Goal: Information Seeking & Learning: Learn about a topic

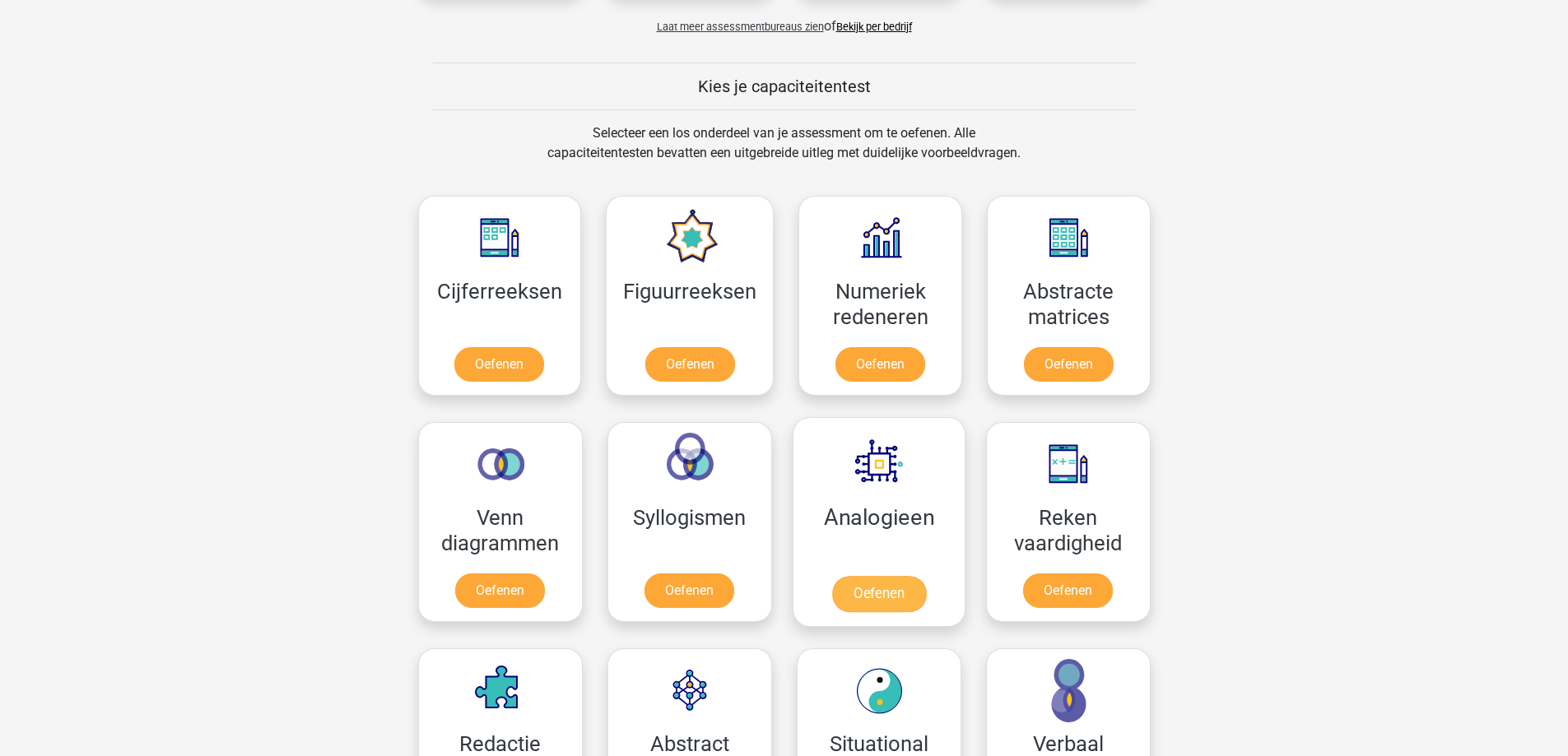
scroll to position [494, 0]
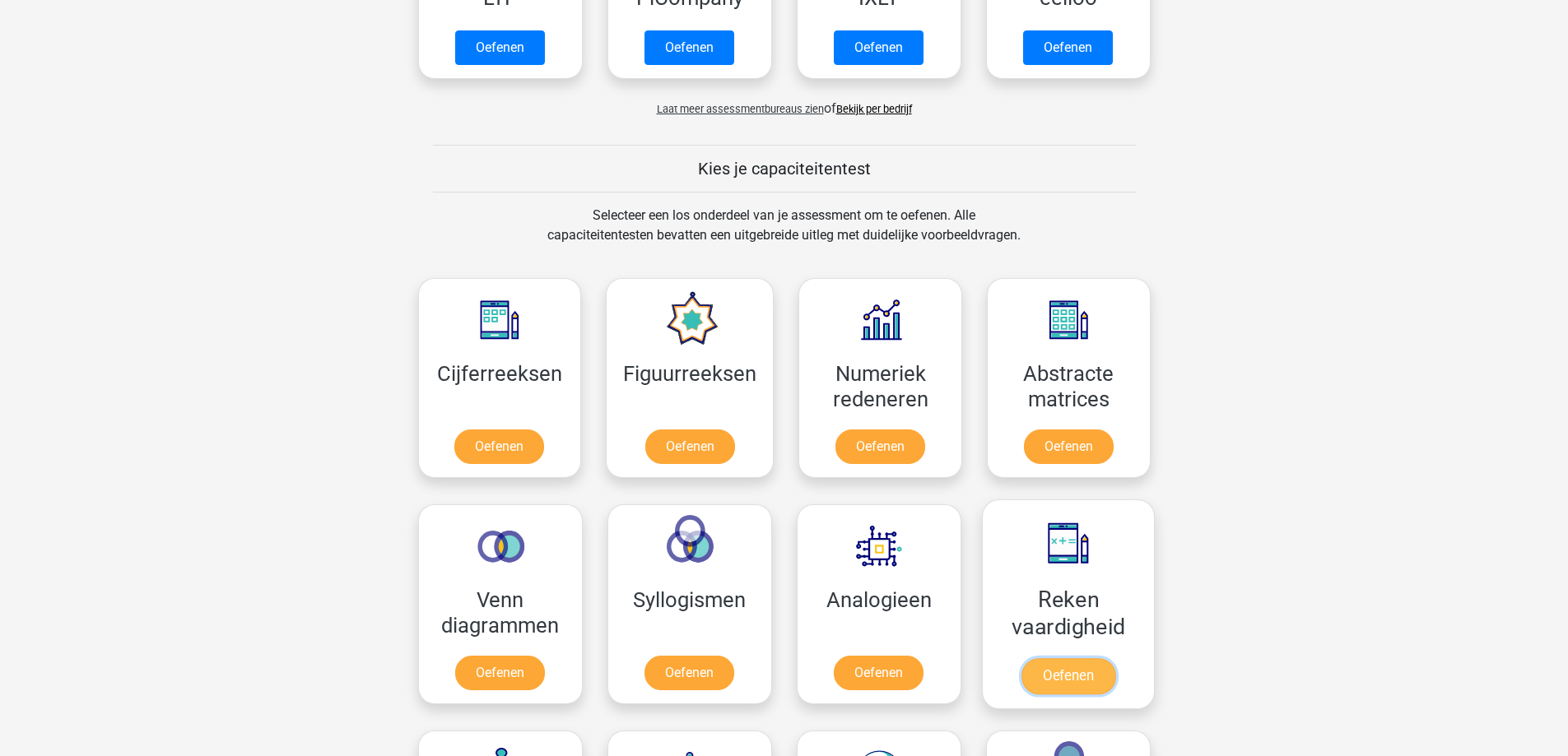
click at [1070, 660] on link "Oefenen" at bounding box center [1067, 677] width 94 height 37
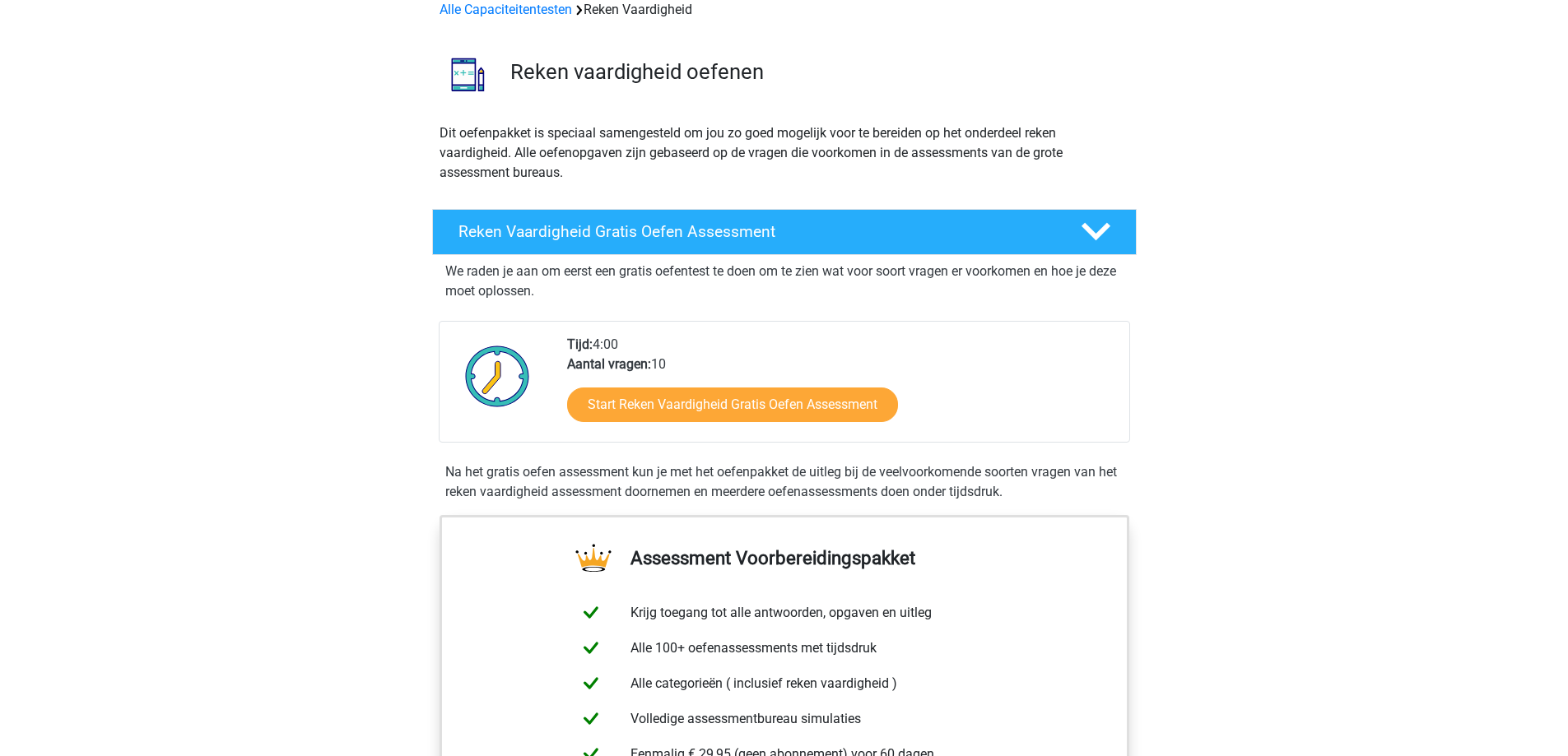
scroll to position [247, 0]
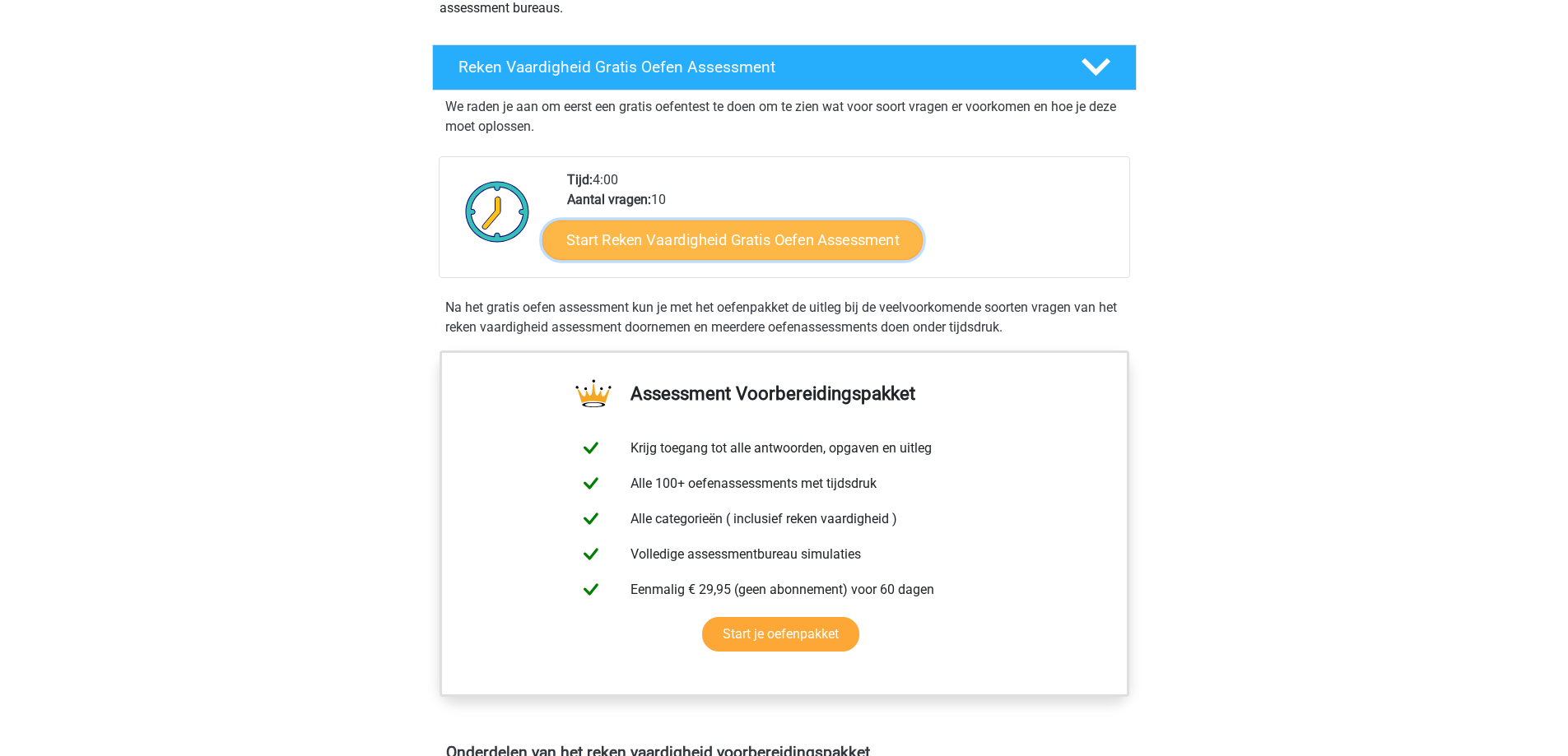
click at [769, 245] on link "Start Reken Vaardigheid Gratis Oefen Assessment" at bounding box center [732, 240] width 380 height 40
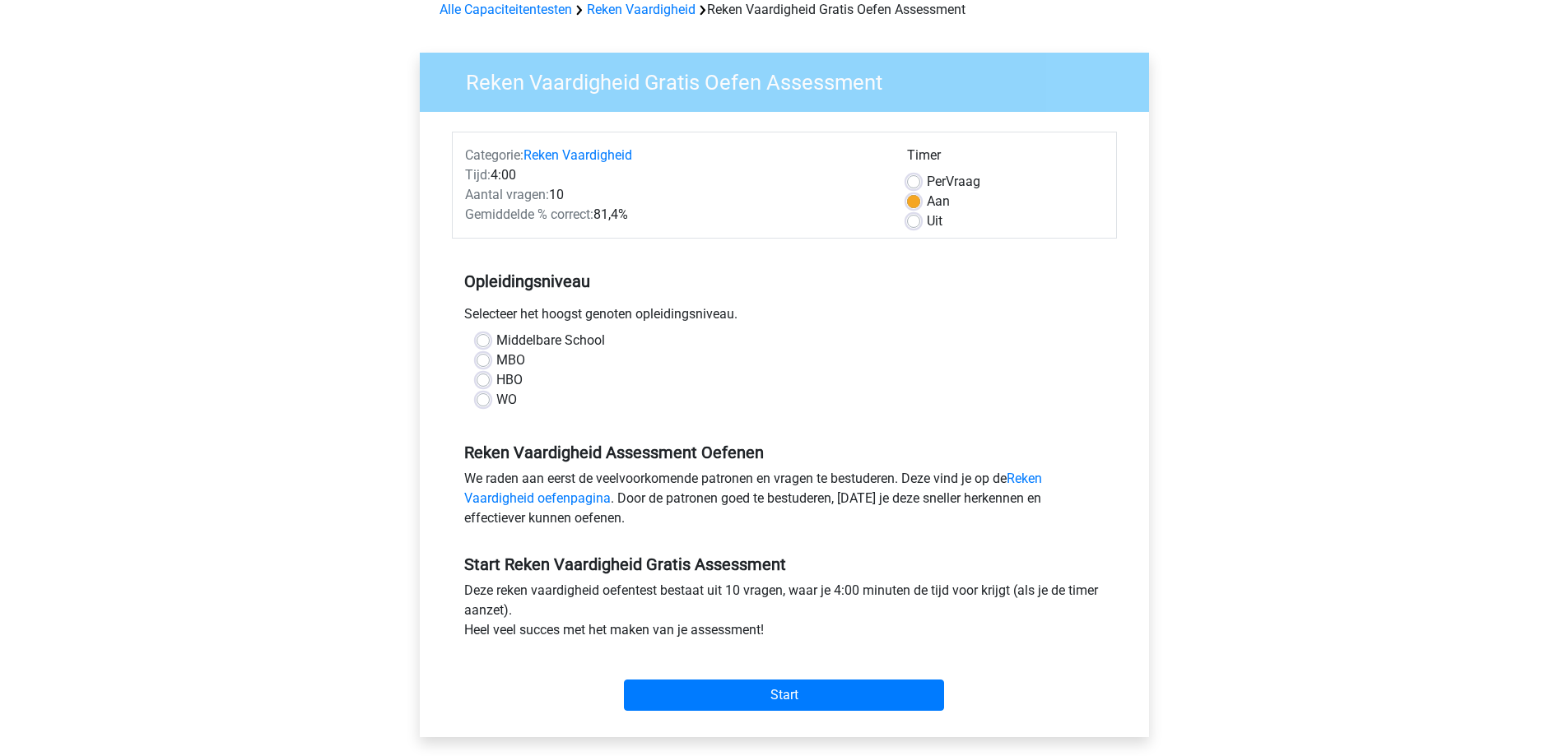
scroll to position [165, 0]
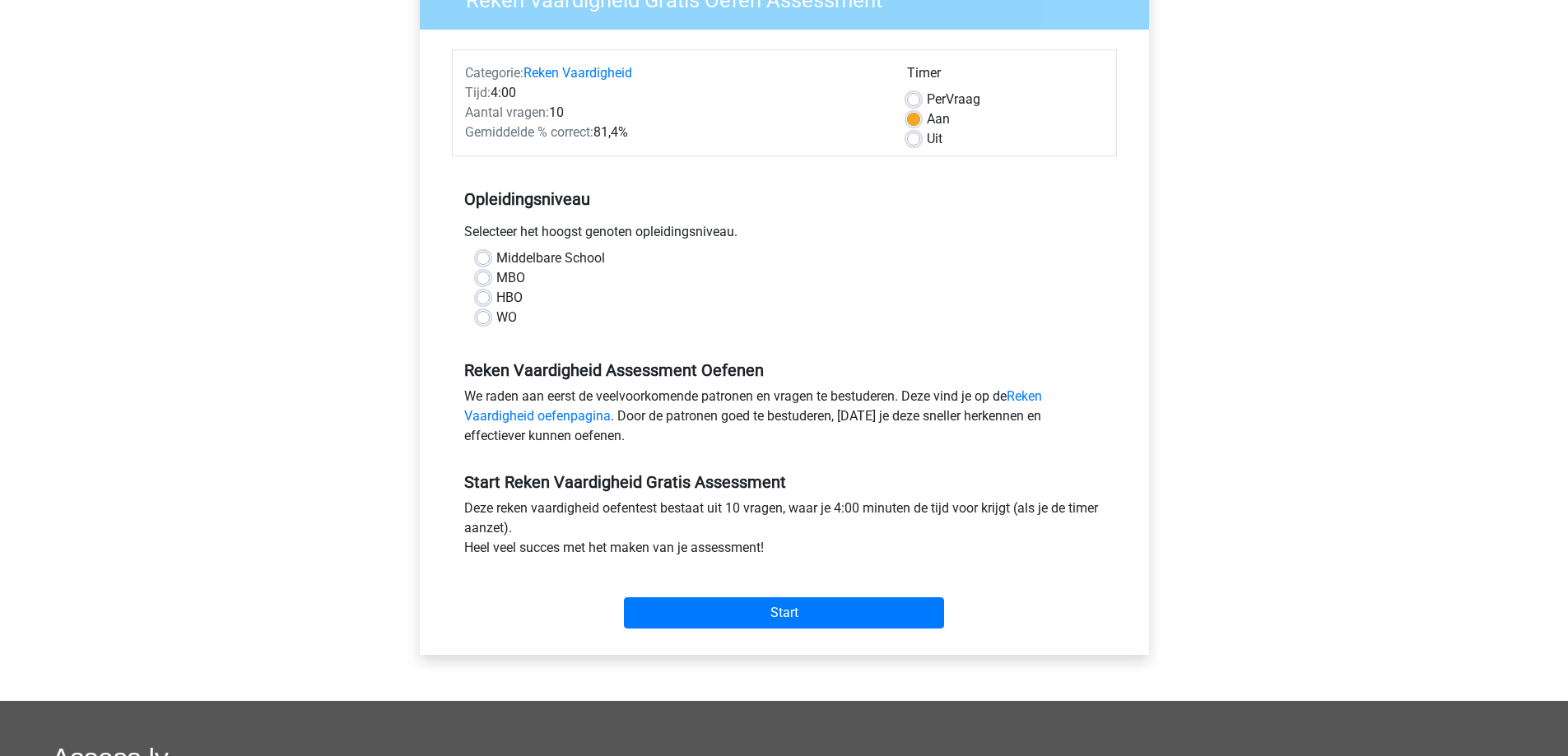
click at [497, 258] on label "Middelbare School" at bounding box center [551, 259] width 109 height 20
click at [482, 258] on input "Middelbare School" at bounding box center [483, 257] width 13 height 17
radio input "true"
click at [862, 624] on input "Start" at bounding box center [784, 613] width 320 height 32
click at [927, 140] on label "Uit" at bounding box center [934, 139] width 16 height 20
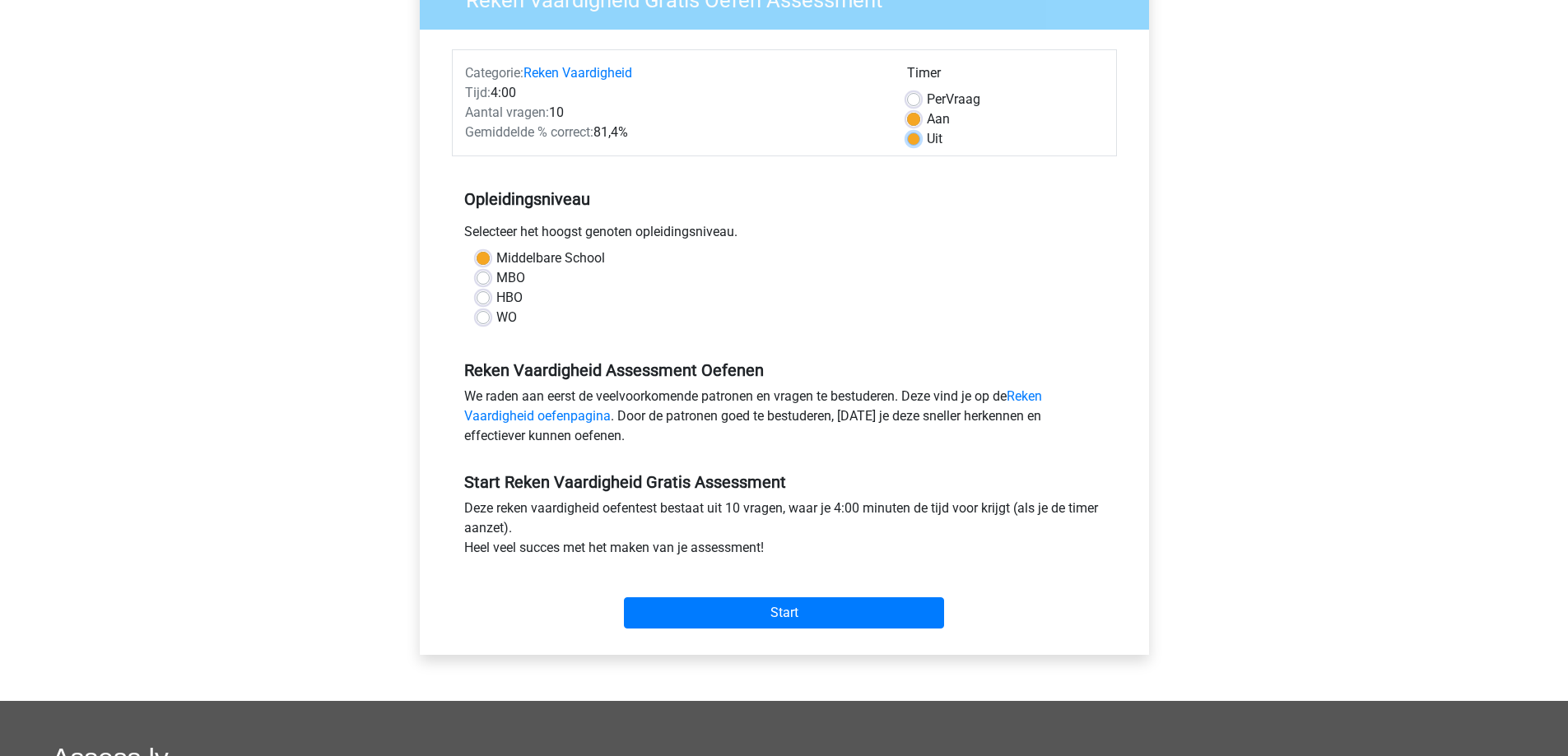
click at [918, 140] on input "Uit" at bounding box center [914, 137] width 13 height 17
radio input "true"
click at [927, 99] on label "Per Vraag" at bounding box center [953, 100] width 53 height 20
click at [918, 99] on input "Per Vraag" at bounding box center [914, 98] width 13 height 17
radio input "true"
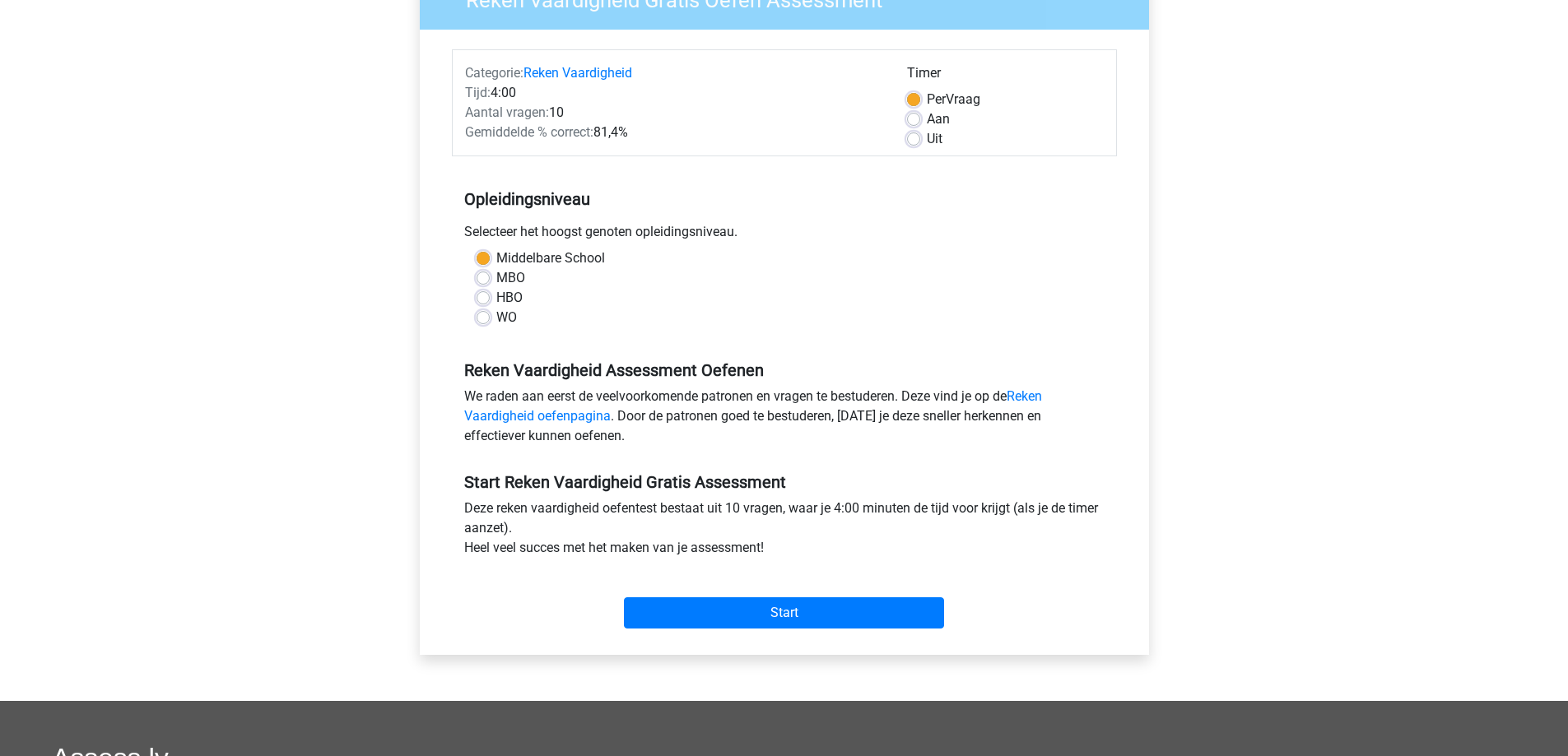
drag, startPoint x: 644, startPoint y: 132, endPoint x: 611, endPoint y: 133, distance: 33.0
click at [611, 133] on div "Gemiddelde % correct: 81,4%" at bounding box center [673, 132] width 442 height 20
click at [678, 116] on div "Aantal vragen: 10" at bounding box center [673, 113] width 442 height 20
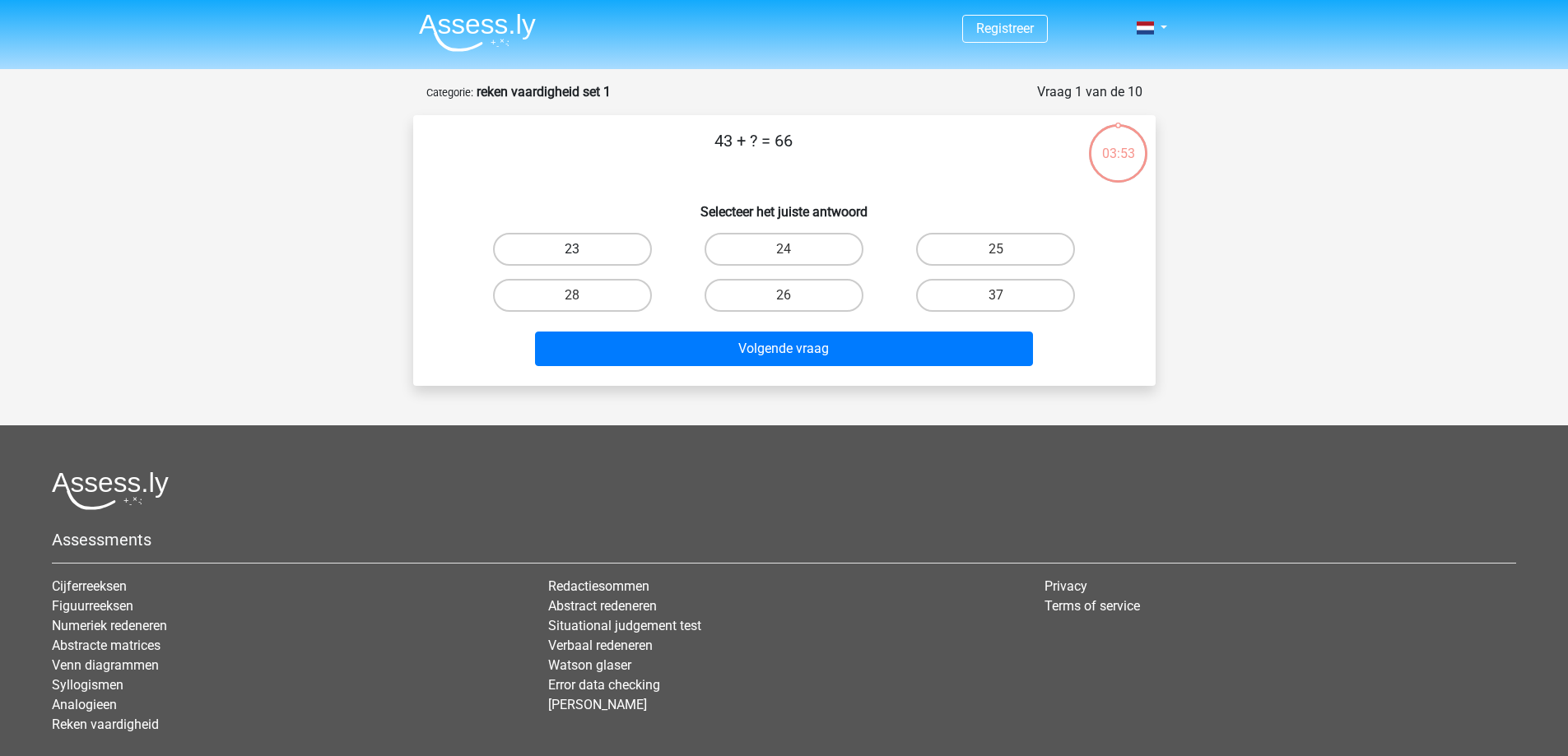
click at [550, 248] on label "23" at bounding box center [572, 250] width 159 height 33
click at [572, 250] on input "23" at bounding box center [577, 254] width 11 height 11
radio input "true"
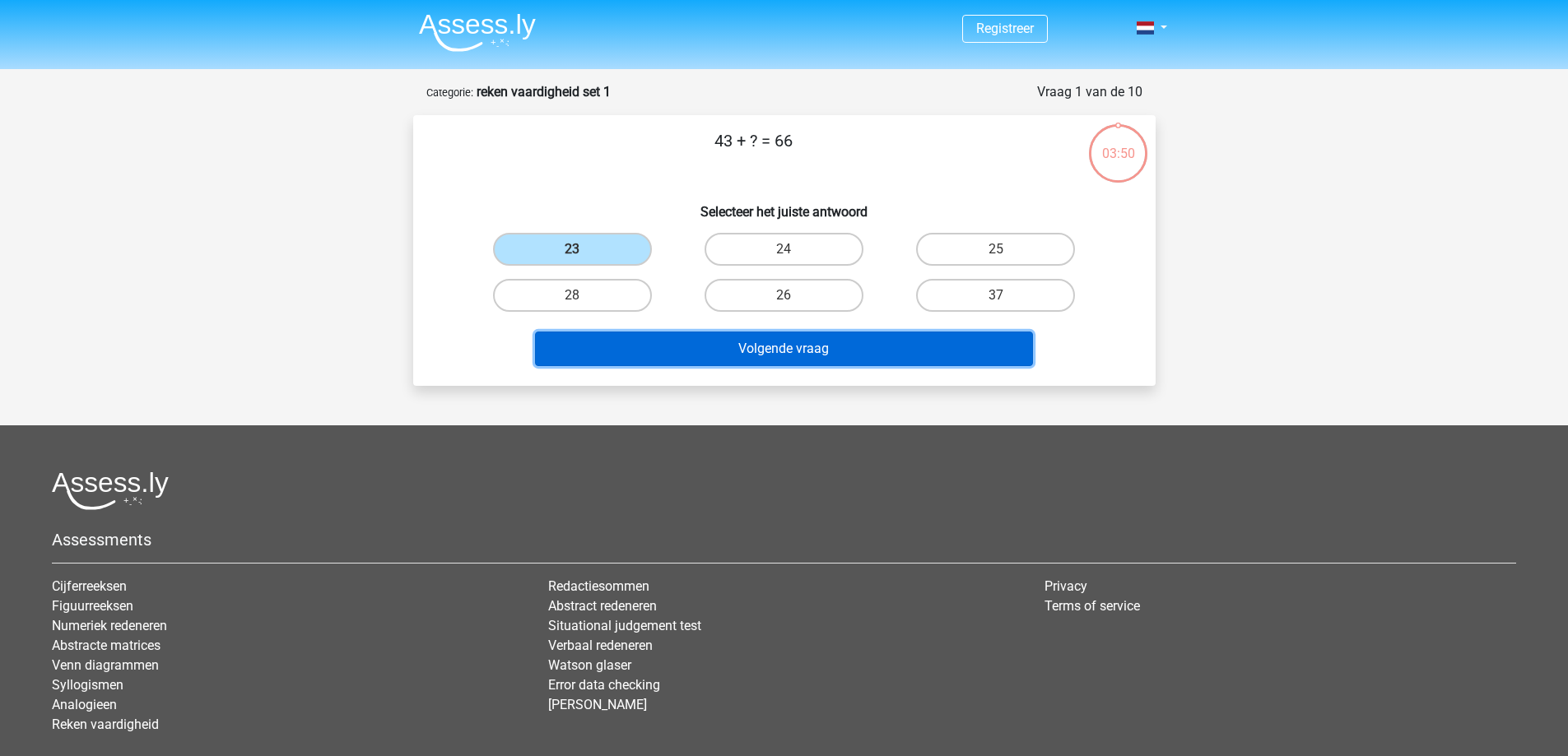
click at [834, 343] on button "Volgende vraag" at bounding box center [784, 349] width 498 height 35
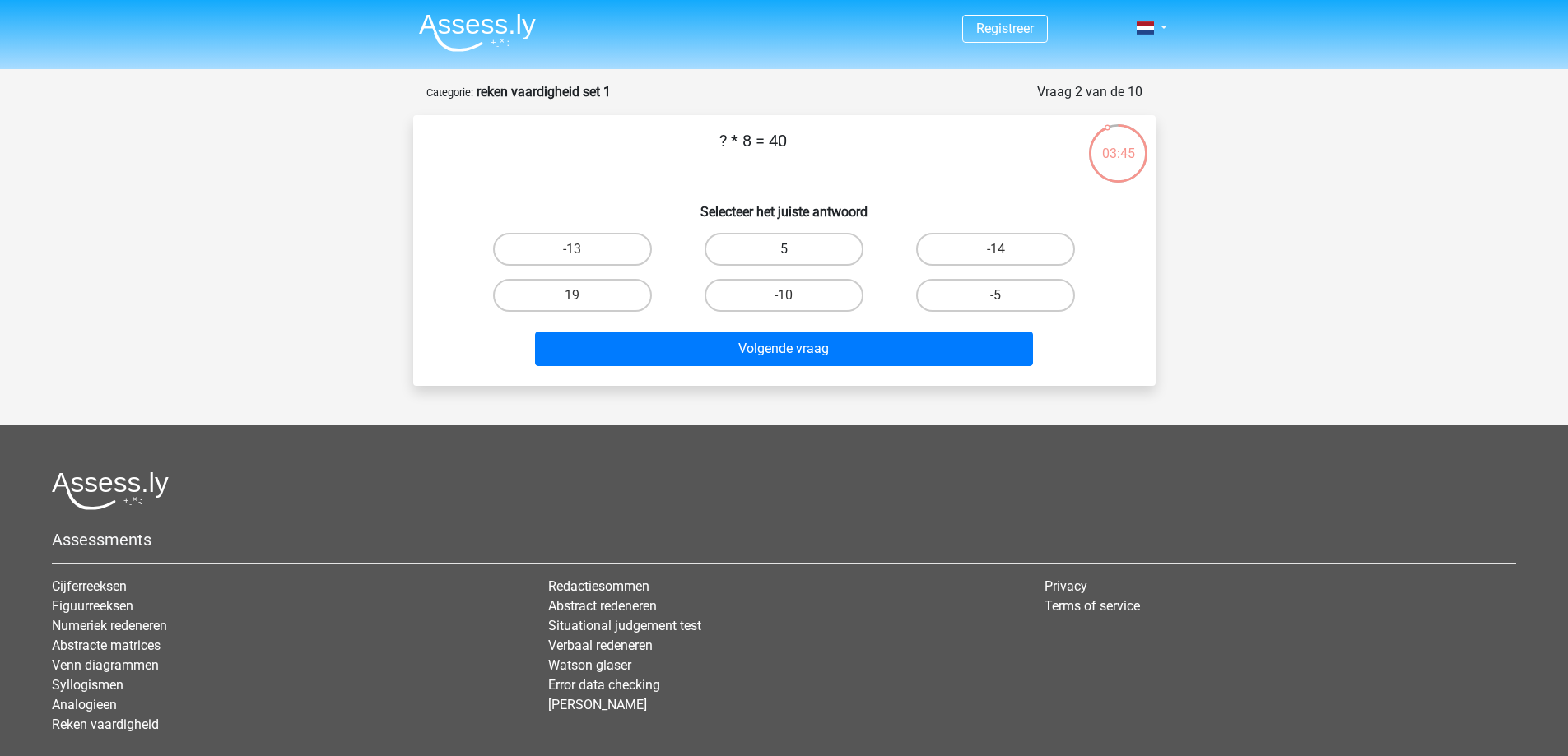
click at [752, 242] on label "5" at bounding box center [784, 250] width 159 height 33
click at [784, 250] on input "5" at bounding box center [789, 254] width 11 height 11
radio input "true"
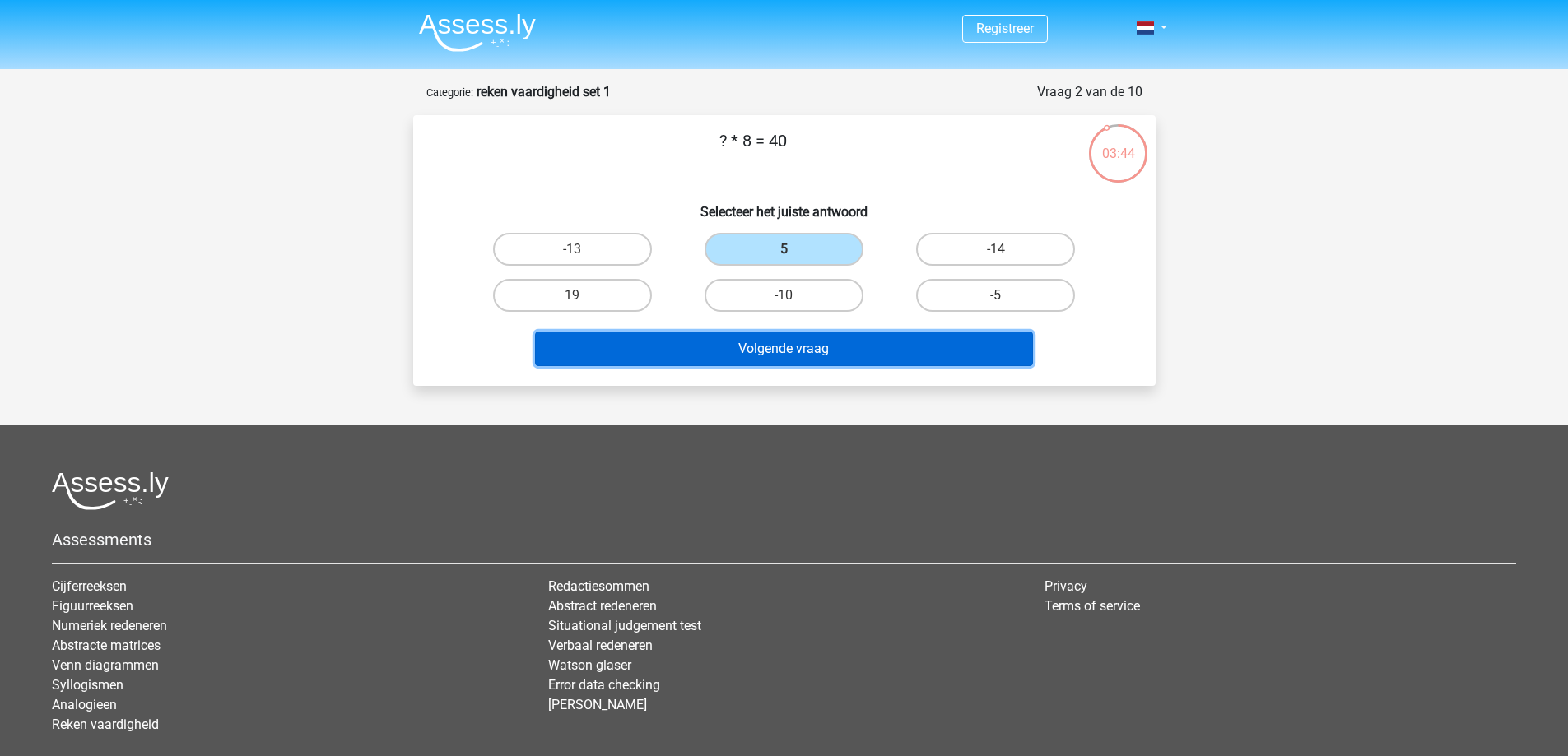
click at [755, 342] on button "Volgende vraag" at bounding box center [784, 349] width 498 height 35
